Goal: Feedback & Contribution: Contribute content

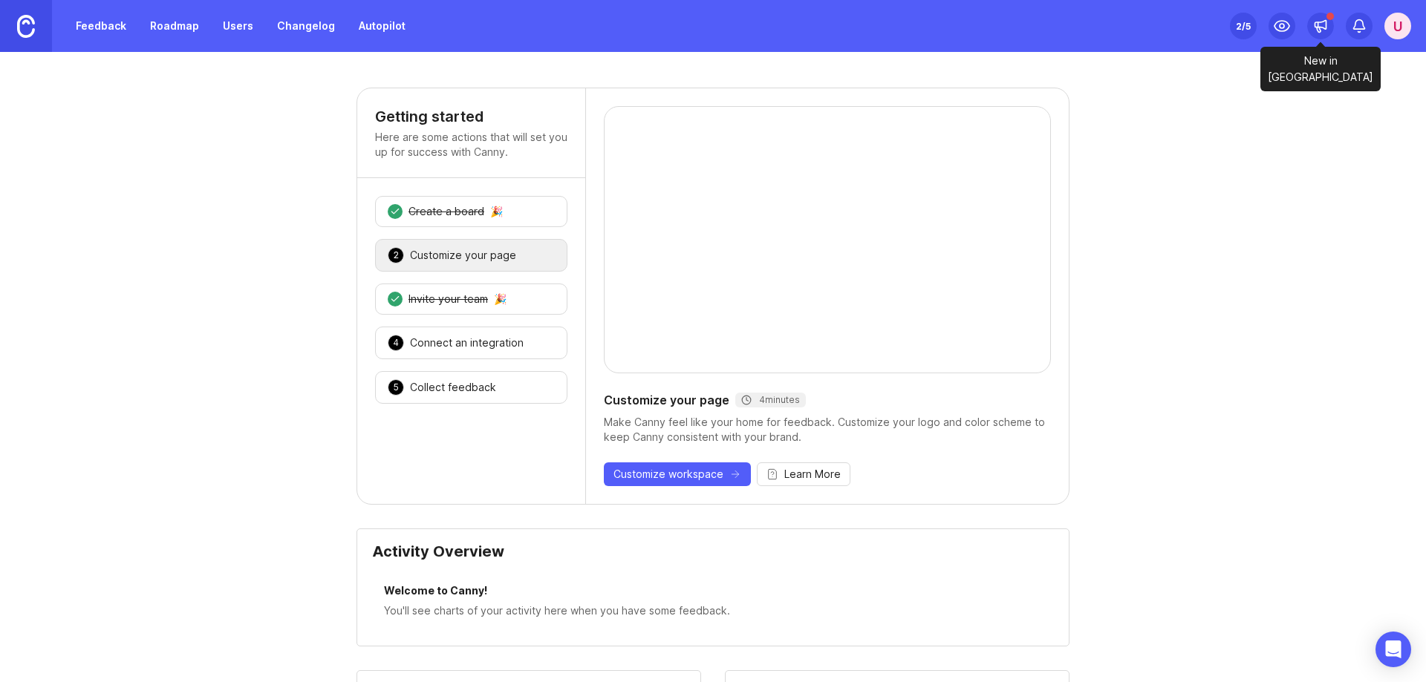
click at [1313, 29] on icon at bounding box center [1320, 26] width 15 height 15
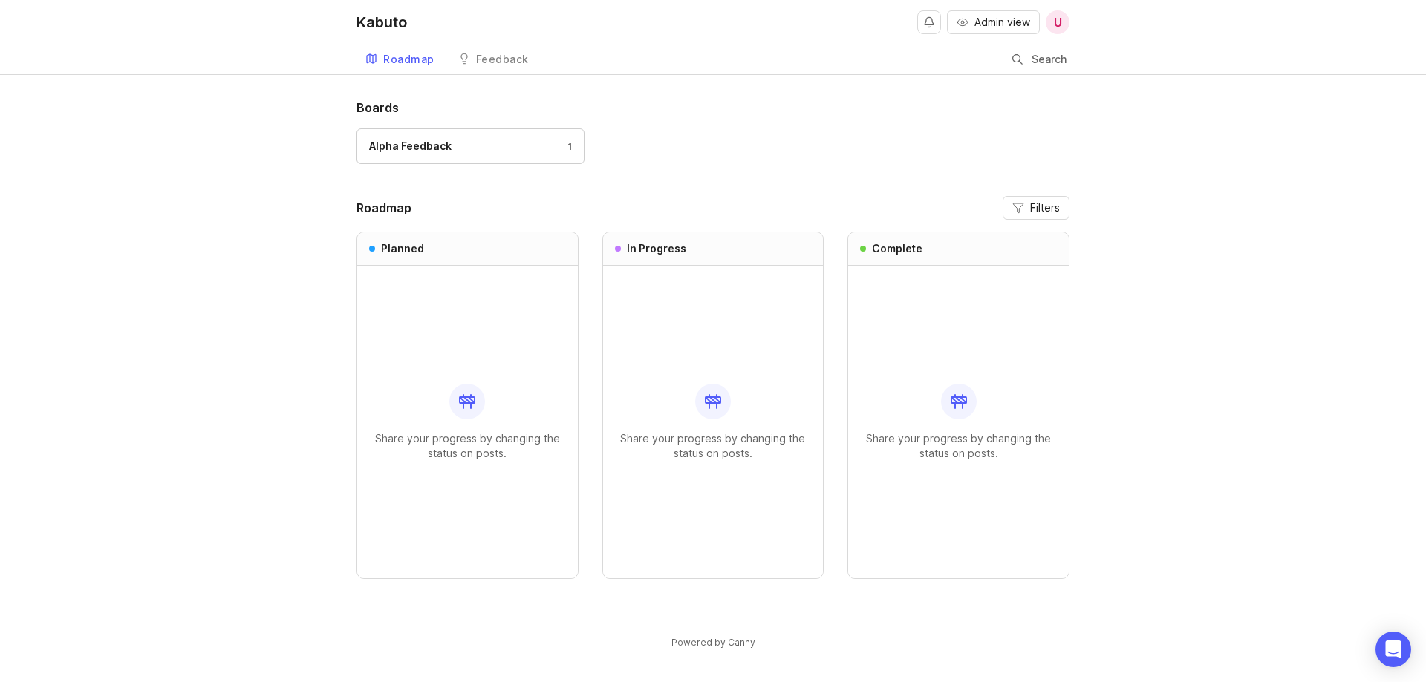
click at [452, 391] on div at bounding box center [467, 402] width 36 height 36
click at [1394, 645] on icon "Open Intercom Messenger" at bounding box center [1392, 649] width 17 height 19
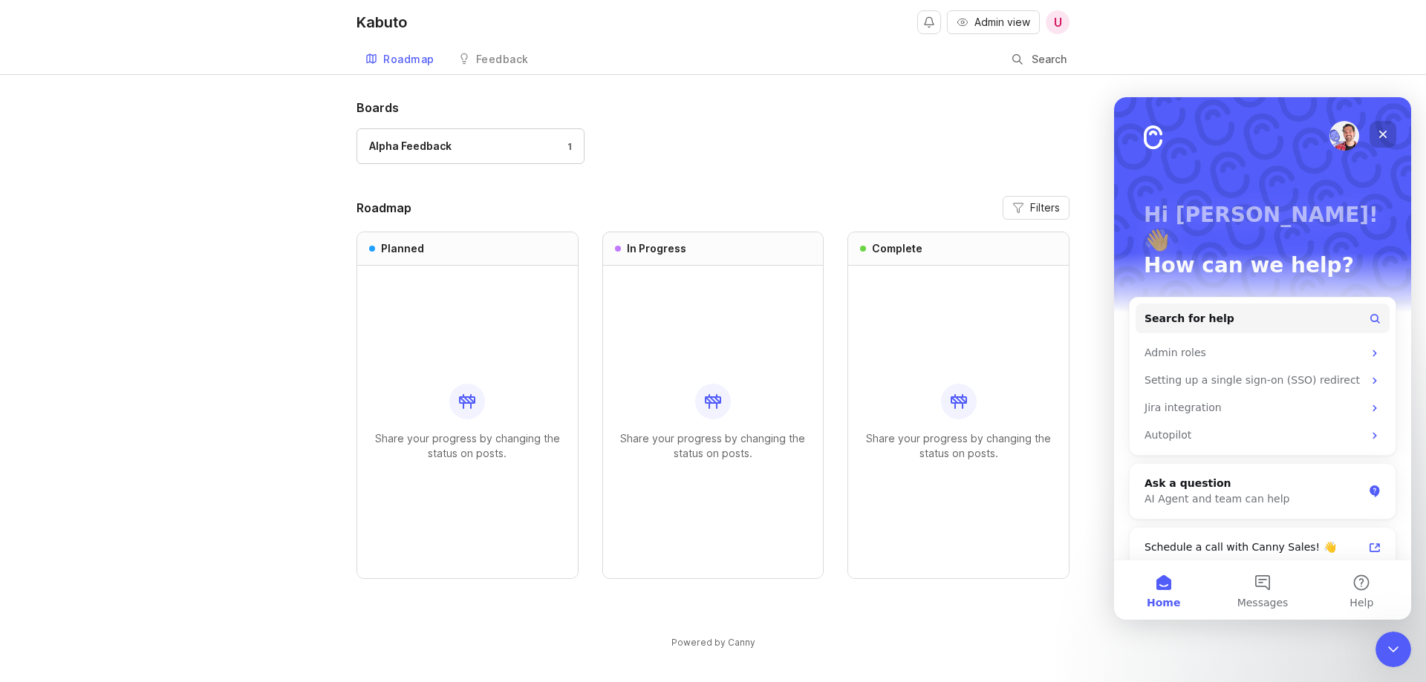
click at [1385, 129] on icon "Close" at bounding box center [1383, 134] width 12 height 12
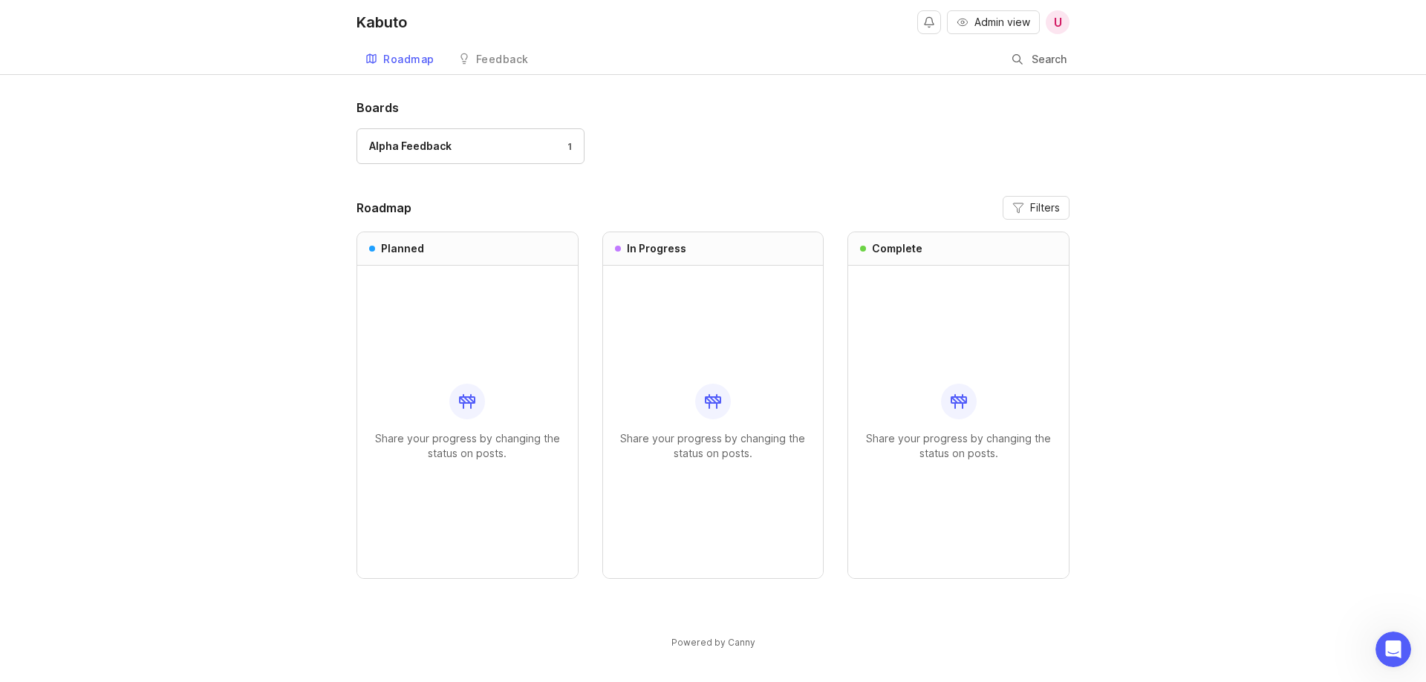
click at [486, 70] on link "Feedback" at bounding box center [493, 60] width 88 height 30
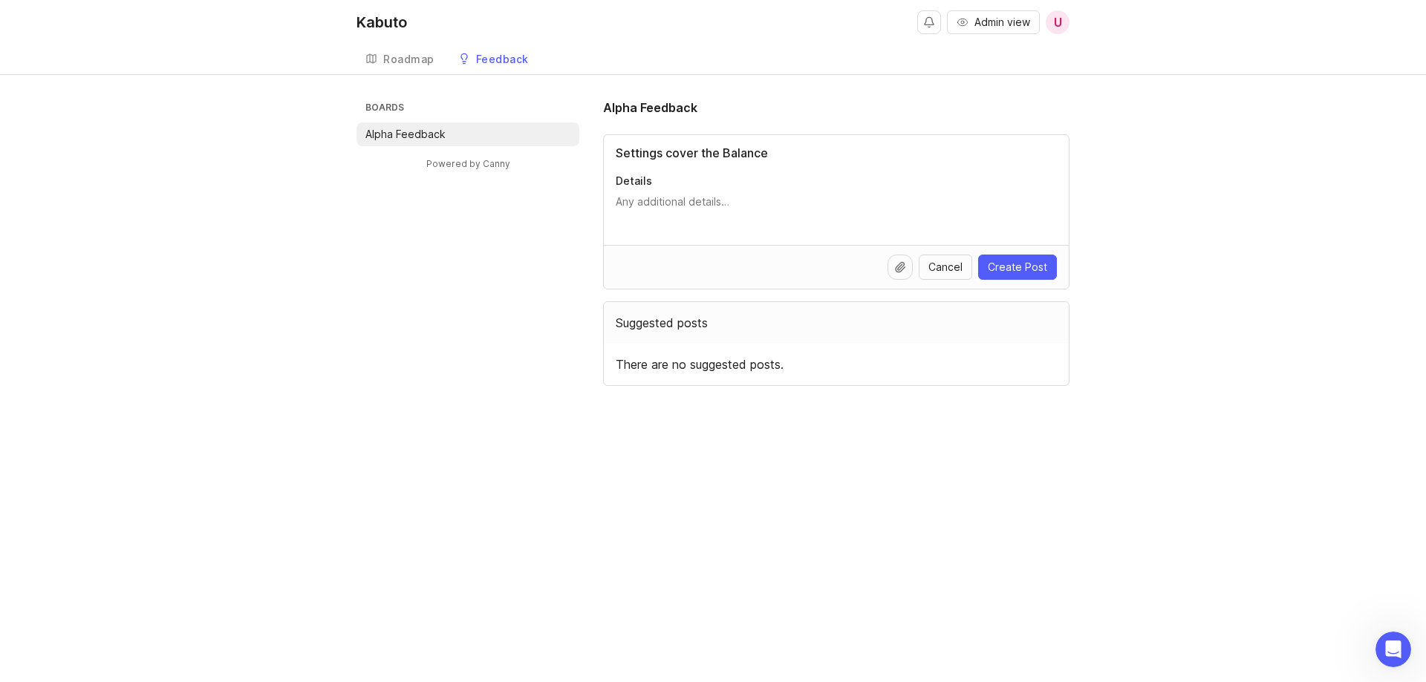
type input "Settings cover the Balance"
click at [967, 213] on textarea "Details" at bounding box center [835, 210] width 441 height 30
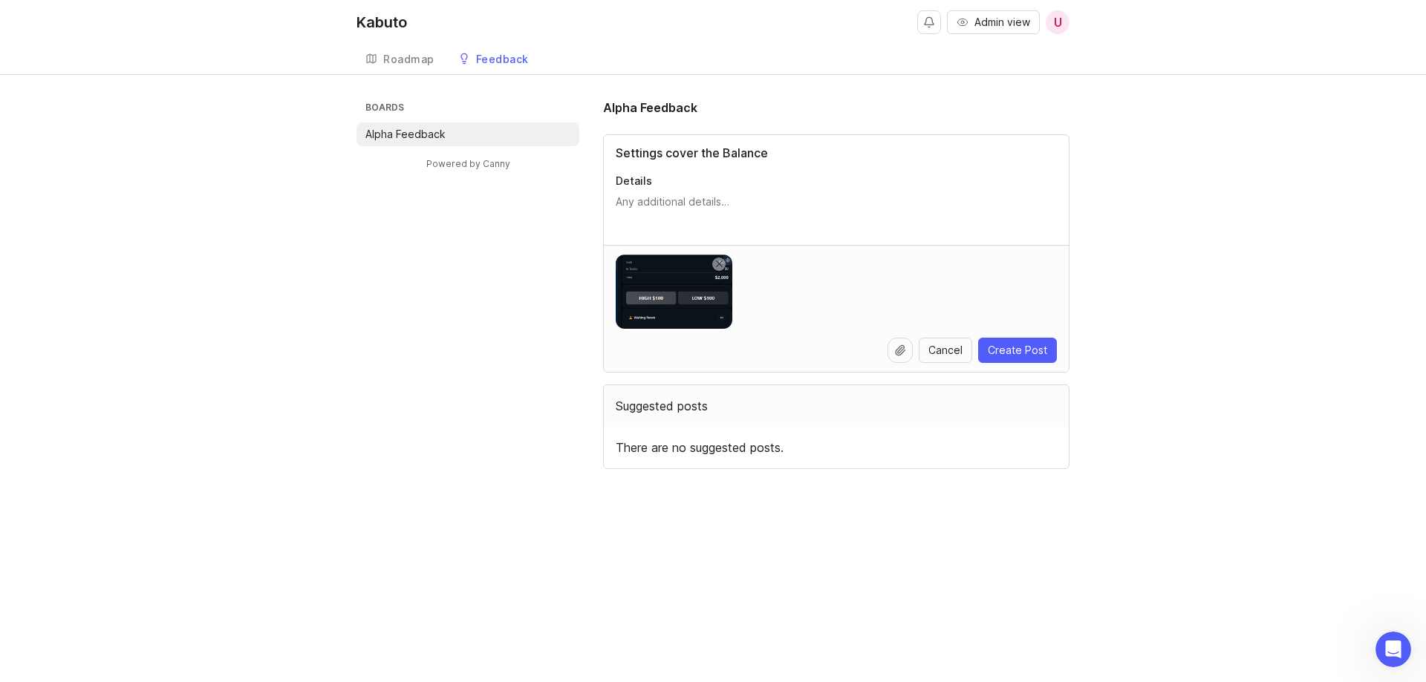
click at [1005, 348] on span "Create Post" at bounding box center [1016, 350] width 59 height 15
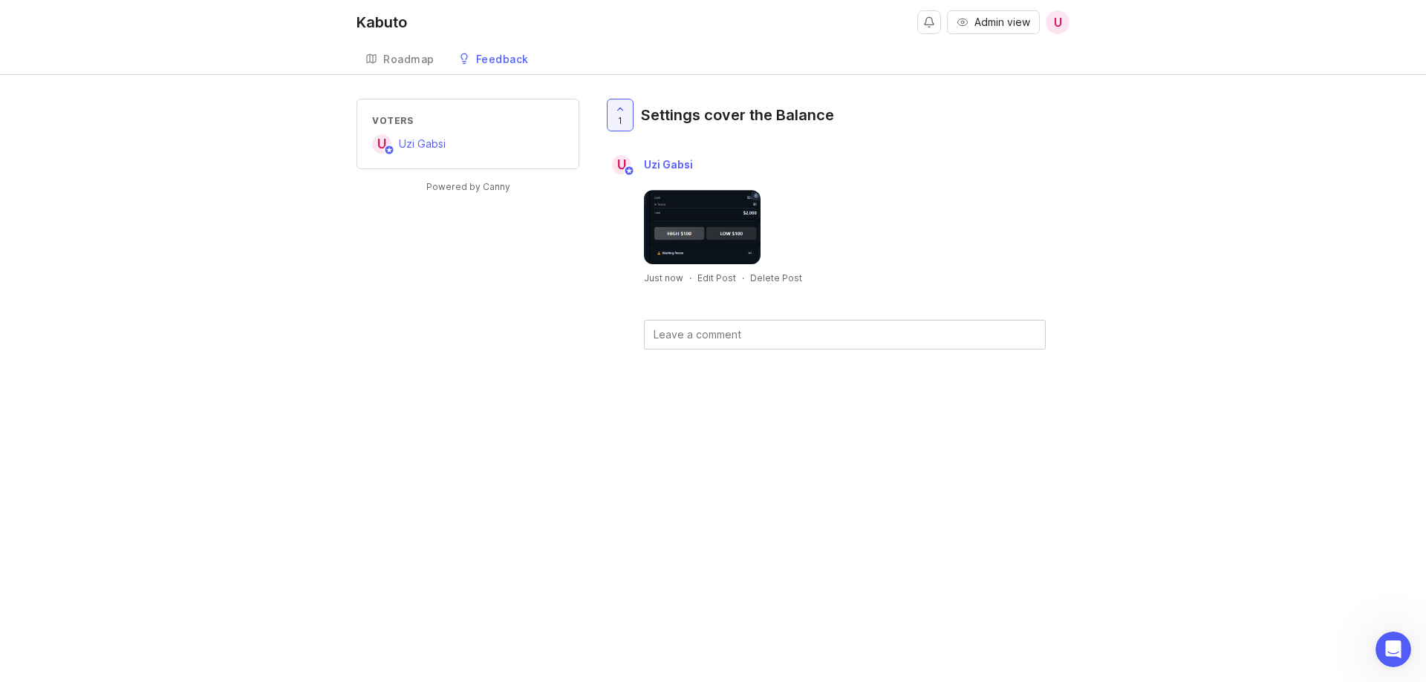
click at [683, 205] on img at bounding box center [702, 227] width 117 height 74
